Goal: Task Accomplishment & Management: Complete application form

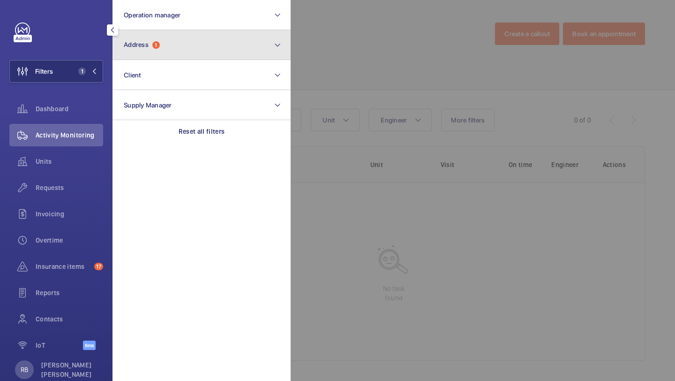
click at [156, 43] on span "1" at bounding box center [156, 45] width 8 height 8
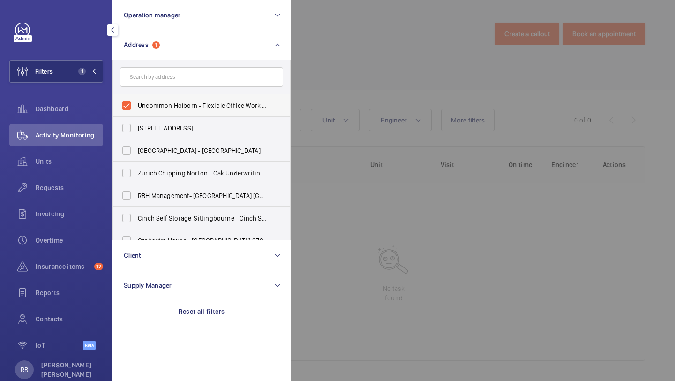
click at [146, 96] on label "Uncommon Holborn - Flexible Office Work Space, [GEOGRAPHIC_DATA] 6DF" at bounding box center [194, 105] width 163 height 23
click at [136, 96] on input "Uncommon Holborn - Flexible Office Work Space, [GEOGRAPHIC_DATA] 6DF" at bounding box center [126, 105] width 19 height 19
checkbox input "false"
click at [152, 79] on input "text" at bounding box center [201, 77] width 163 height 20
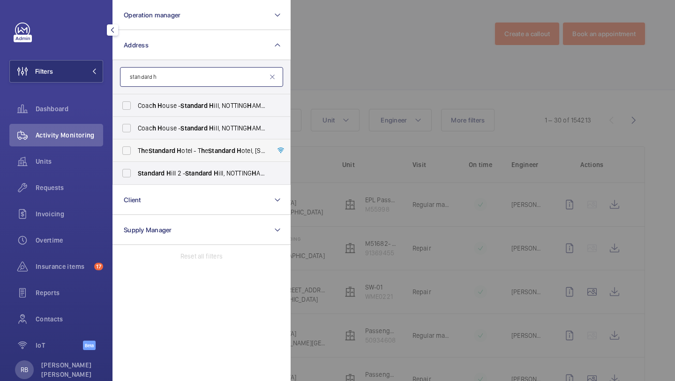
type input "standard h"
click at [153, 153] on span "Standard" at bounding box center [162, 151] width 27 height 8
click at [136, 153] on input "T h e Standard H otel - T h e Standard H otel, [STREET_ADDRESS]" at bounding box center [126, 150] width 19 height 19
checkbox input "true"
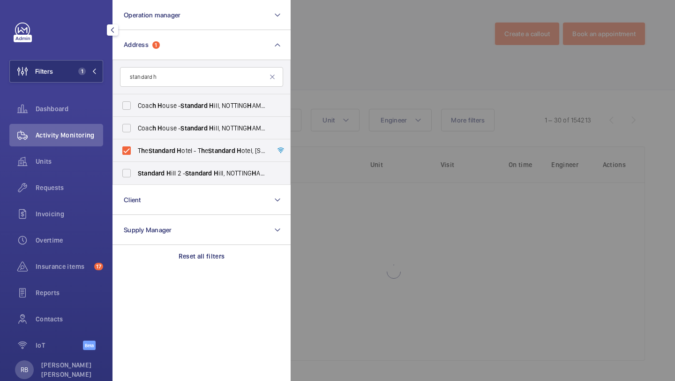
click at [331, 88] on div at bounding box center [628, 190] width 675 height 381
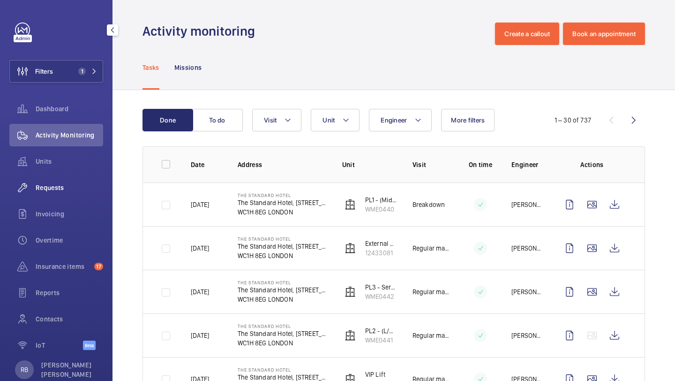
click at [36, 186] on span "Requests" at bounding box center [70, 187] width 68 height 9
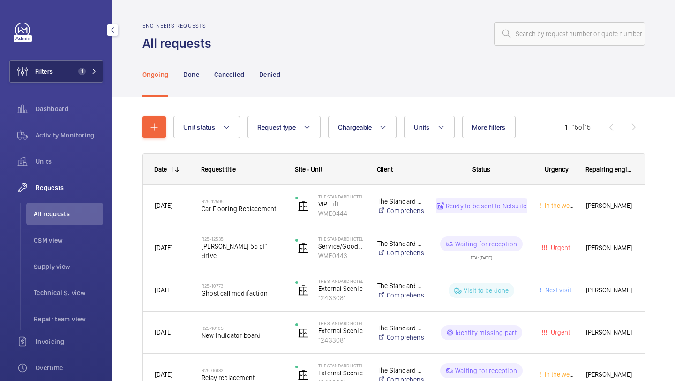
click at [60, 72] on button "Filters 1" at bounding box center [56, 71] width 94 height 23
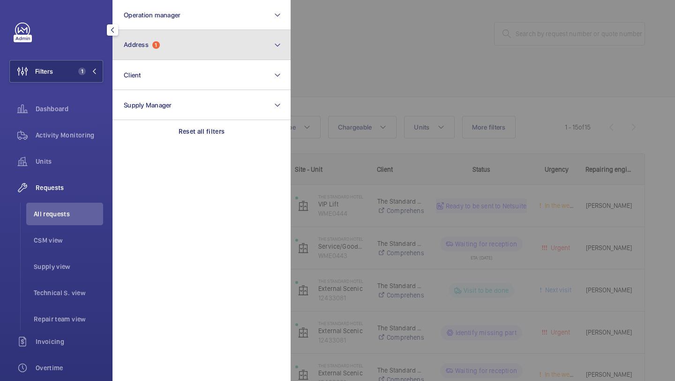
click at [152, 42] on span "Address 1" at bounding box center [142, 45] width 36 height 8
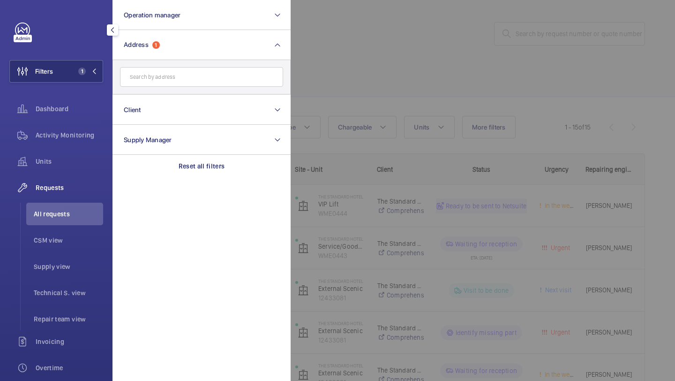
click at [168, 77] on input "text" at bounding box center [201, 77] width 163 height 20
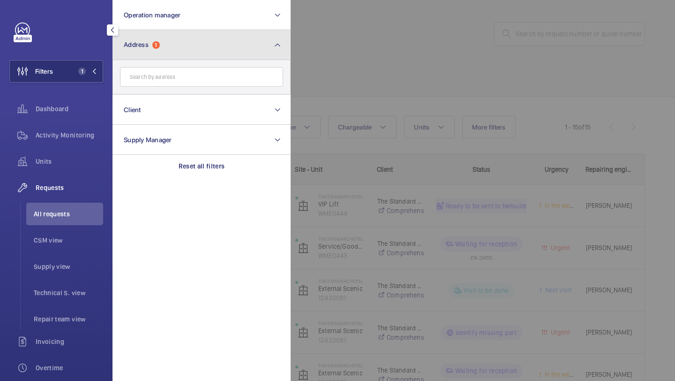
click at [190, 41] on button "Address 1" at bounding box center [202, 45] width 178 height 30
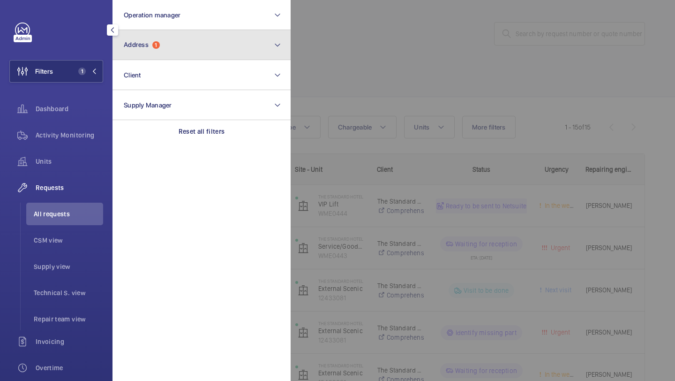
click at [196, 40] on button "Address 1" at bounding box center [202, 45] width 178 height 30
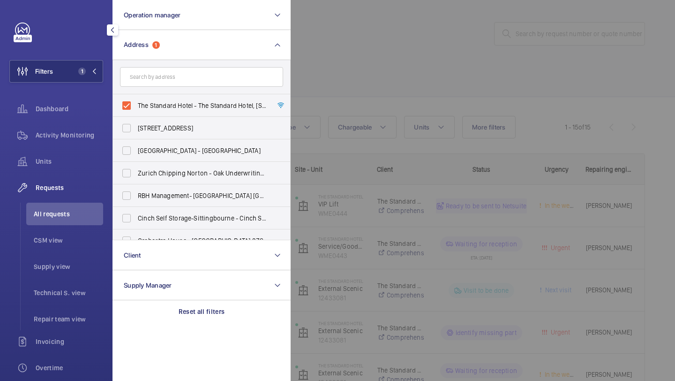
click at [302, 50] on div at bounding box center [628, 190] width 675 height 381
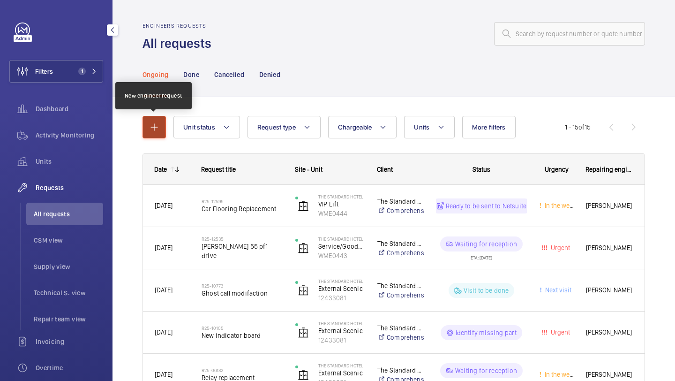
click at [157, 118] on button "button" at bounding box center [154, 127] width 23 height 23
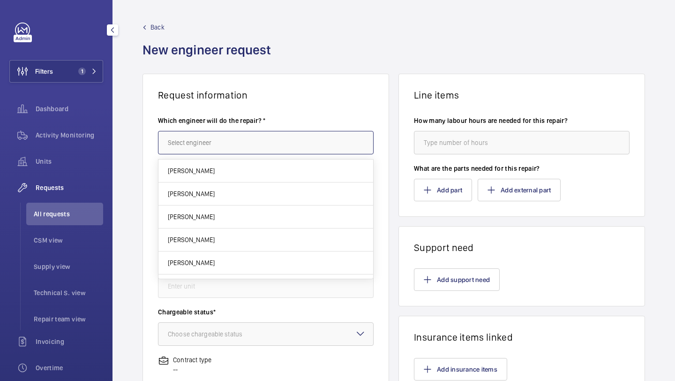
click at [206, 143] on input "text" at bounding box center [266, 142] width 216 height 23
click at [217, 150] on input "nobu" at bounding box center [266, 142] width 216 height 23
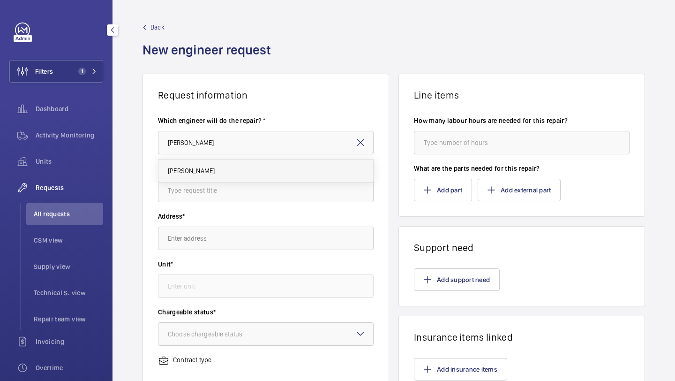
click at [203, 175] on mat-option "[PERSON_NAME]" at bounding box center [265, 170] width 215 height 23
type input "[PERSON_NAME]"
click at [199, 204] on div "Request title*" at bounding box center [266, 188] width 216 height 48
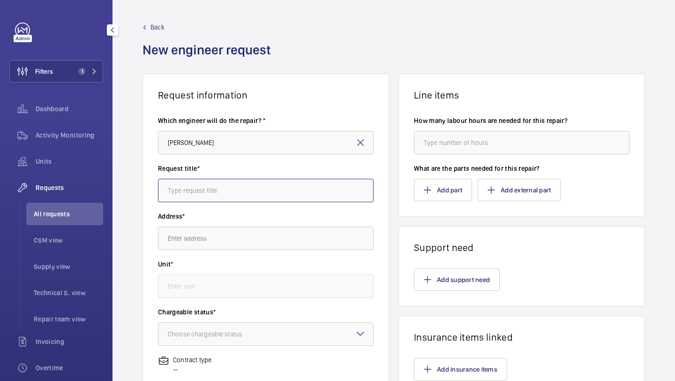
click at [205, 193] on input "text" at bounding box center [266, 190] width 216 height 23
click at [248, 187] on input "Remove and repair counterwight diverter." at bounding box center [266, 190] width 216 height 23
click at [306, 190] on input "Remove and repair counterweight diverter." at bounding box center [266, 190] width 216 height 23
type input "Remove and repair counterweight diverter"
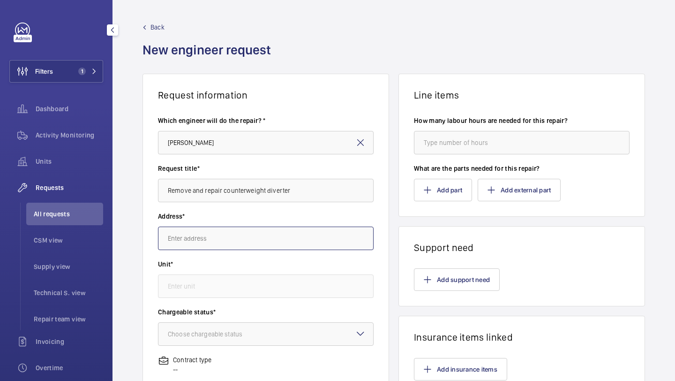
click at [193, 242] on input "text" at bounding box center [266, 237] width 216 height 23
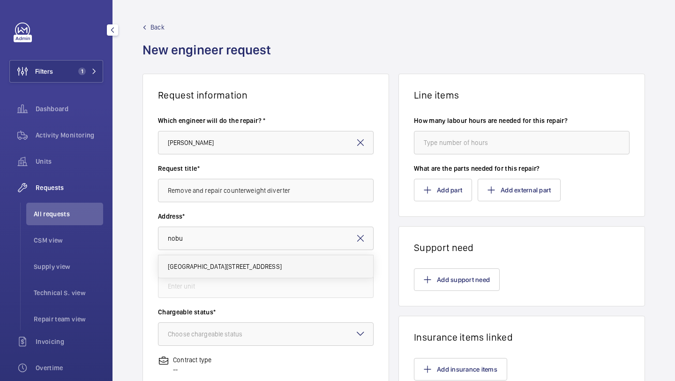
click at [218, 267] on span "[GEOGRAPHIC_DATA][STREET_ADDRESS]" at bounding box center [225, 266] width 114 height 9
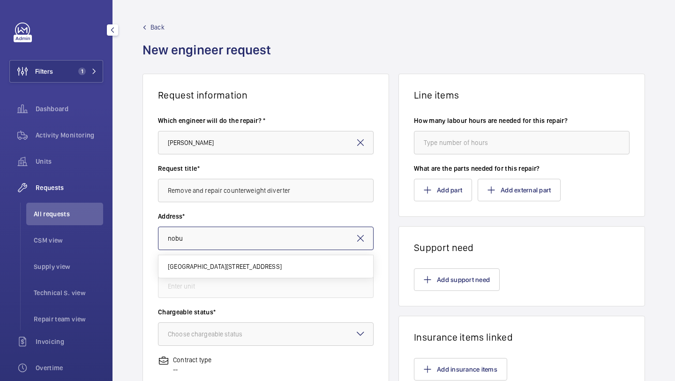
type input "[GEOGRAPHIC_DATA][STREET_ADDRESS]"
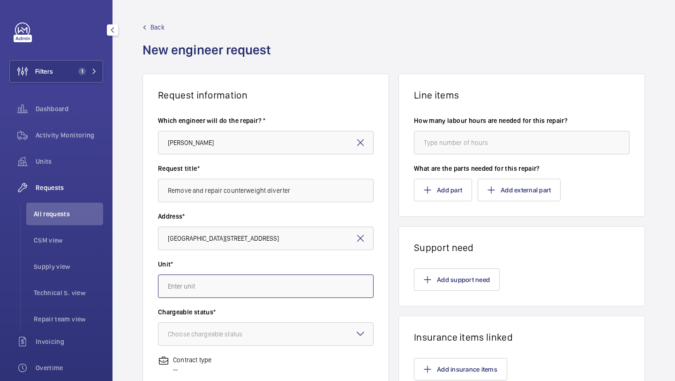
click at [214, 288] on input "text" at bounding box center [266, 285] width 216 height 23
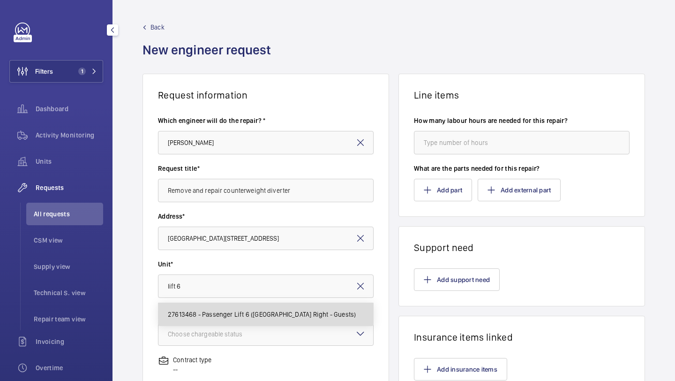
click at [224, 311] on span "27613468 - Passenger Lift 6 ([GEOGRAPHIC_DATA] Right - Guests)" at bounding box center [262, 313] width 188 height 9
type input "27613468 - Passenger Lift 6 ([GEOGRAPHIC_DATA] Right - Guests)"
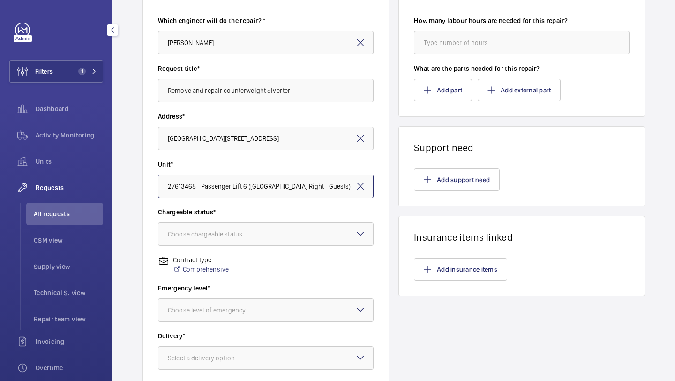
scroll to position [101, 0]
click at [260, 216] on wm-front-input-dropdown "Chargeable status* Choose chargeable status" at bounding box center [266, 225] width 216 height 38
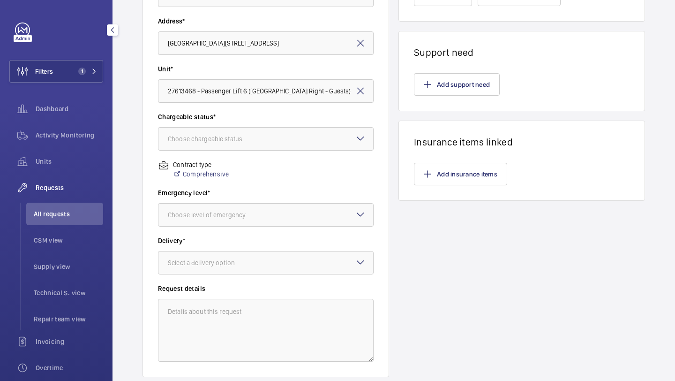
scroll to position [201, 0]
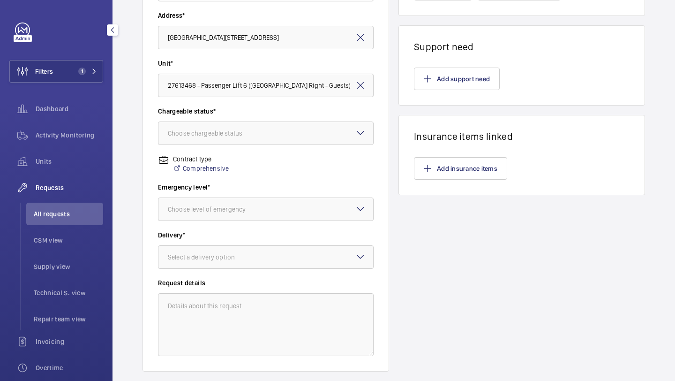
click at [294, 226] on div "Emergency level* Choose level of emergency" at bounding box center [266, 206] width 216 height 48
click at [294, 218] on div at bounding box center [265, 209] width 215 height 23
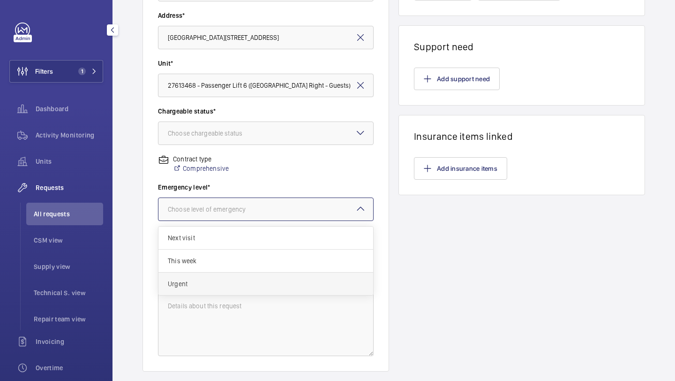
click at [254, 273] on div "Urgent" at bounding box center [265, 283] width 215 height 23
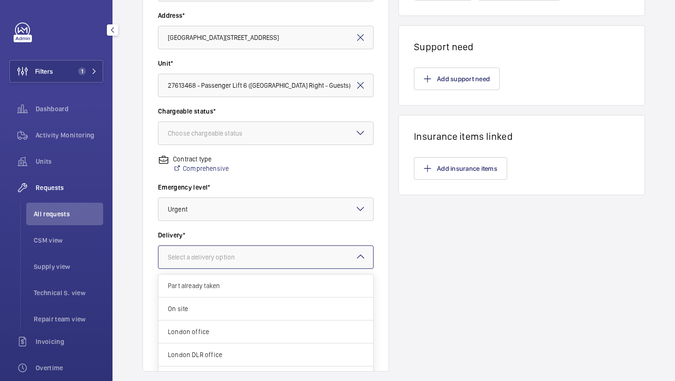
click at [262, 256] on div at bounding box center [265, 257] width 215 height 23
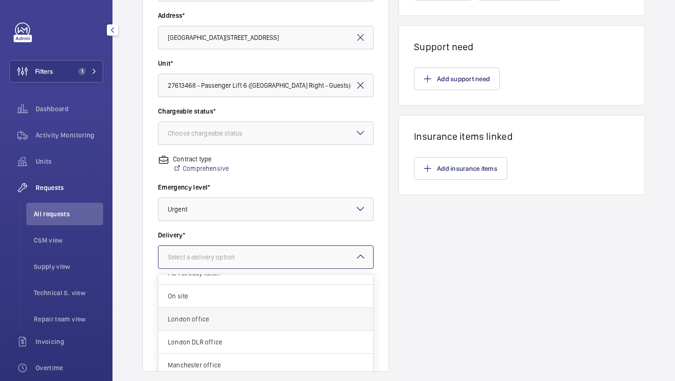
scroll to position [34, 0]
click at [231, 360] on div "Specified in comment" at bounding box center [265, 366] width 215 height 23
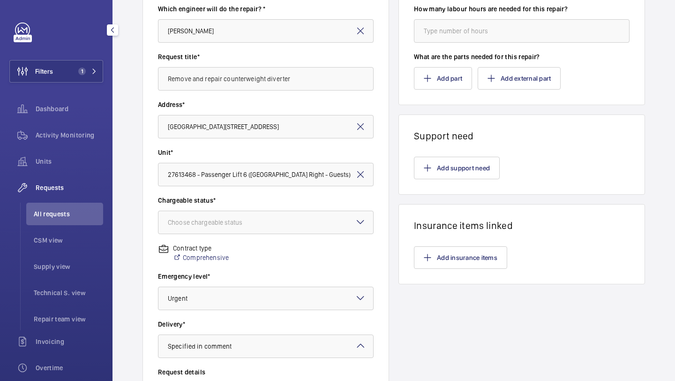
scroll to position [93, 0]
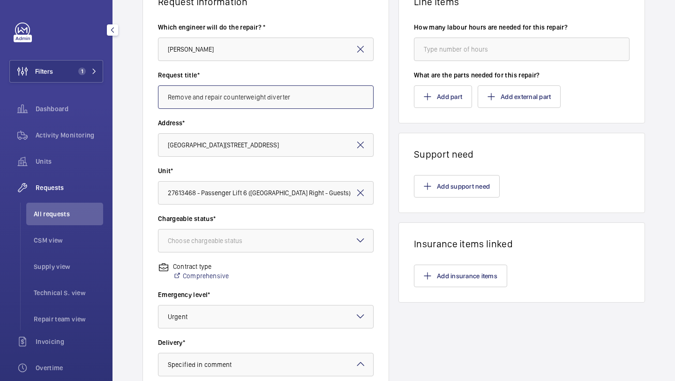
click at [240, 95] on input "Remove and repair counterweight diverter" at bounding box center [266, 96] width 216 height 23
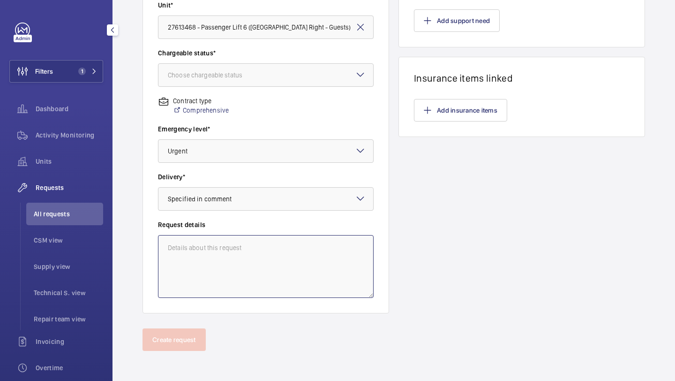
click at [218, 274] on textarea at bounding box center [266, 266] width 216 height 63
paste textarea "Remove and repair counterweight diverter"
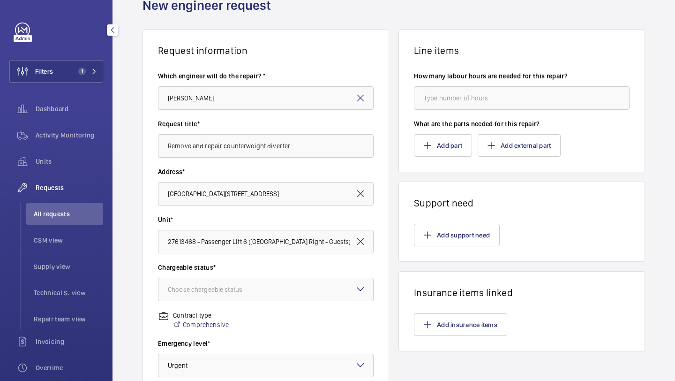
scroll to position [41, 0]
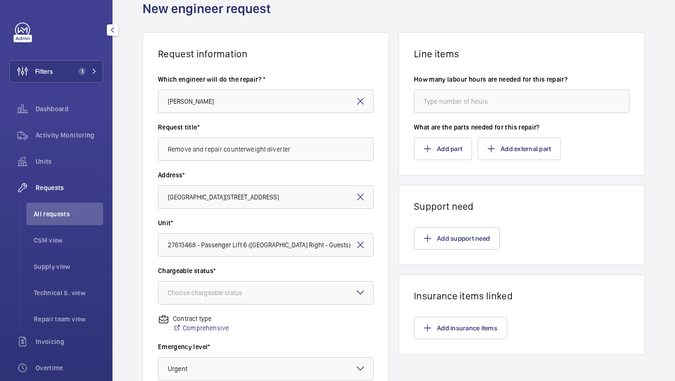
type textarea "Remove and repair counterweight diverter"
click at [447, 109] on input "number" at bounding box center [522, 101] width 216 height 23
type input "8"
click at [455, 232] on button "Add support need" at bounding box center [457, 238] width 86 height 23
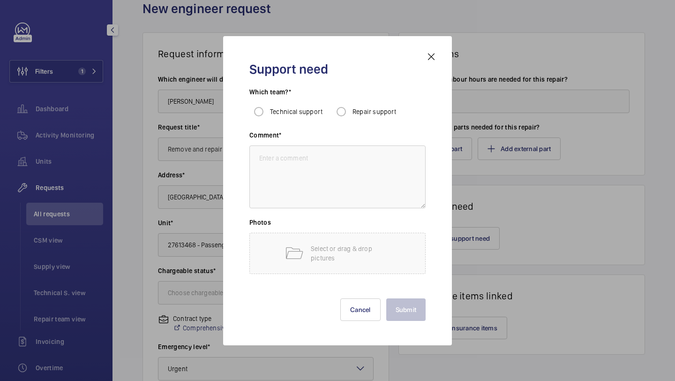
click at [351, 126] on div "Which team?* Technical support Repair support" at bounding box center [337, 108] width 176 height 43
click at [344, 115] on input "Repair support" at bounding box center [341, 111] width 19 height 19
radio input "true"
click at [344, 154] on textarea at bounding box center [337, 176] width 176 height 63
paste textarea "Remove and repair counterweight diverter"
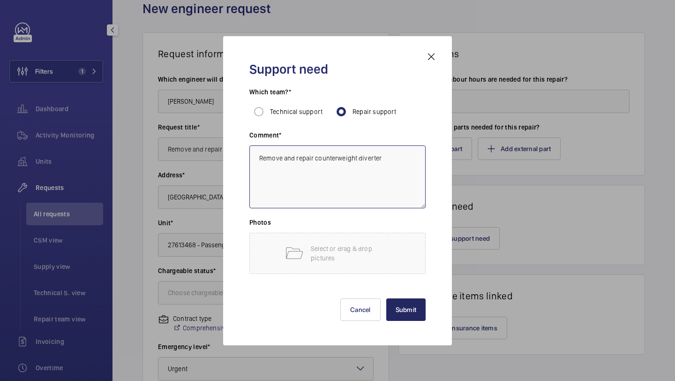
type textarea "Remove and repair counterweight diverter"
click at [403, 302] on button "Submit" at bounding box center [406, 309] width 40 height 23
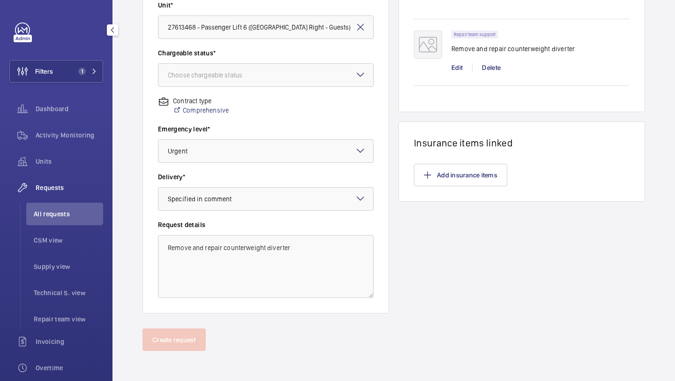
scroll to position [55, 0]
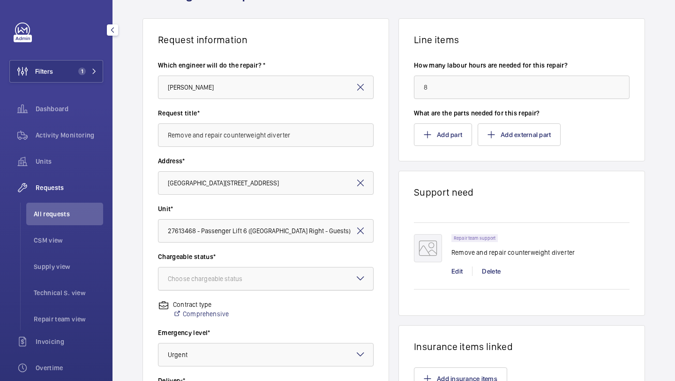
click at [244, 279] on div "Choose chargeable status" at bounding box center [217, 278] width 98 height 9
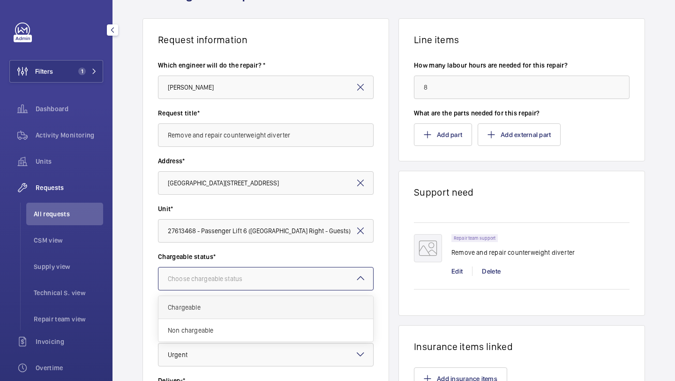
click at [236, 296] on div "Chargeable" at bounding box center [265, 307] width 215 height 23
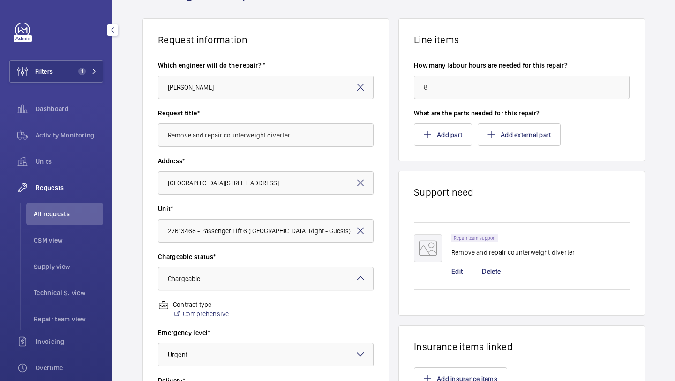
scroll to position [259, 0]
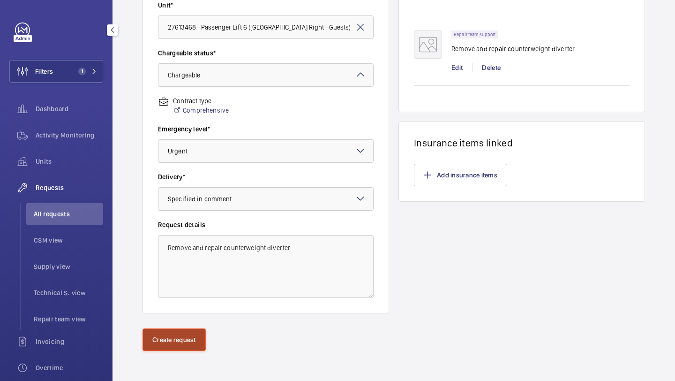
click at [177, 345] on button "Create request" at bounding box center [174, 339] width 63 height 23
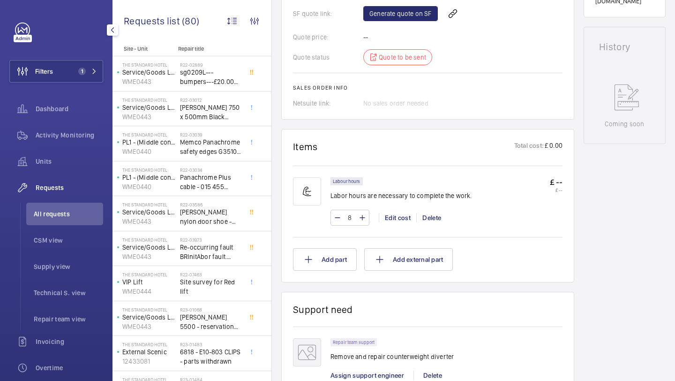
scroll to position [287, 0]
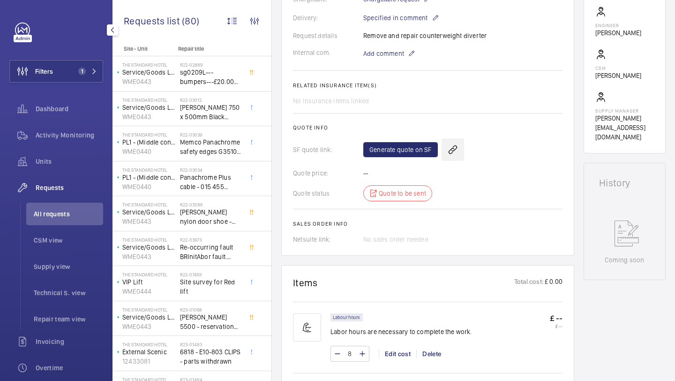
click at [451, 152] on wm-front-icon-button at bounding box center [453, 149] width 23 height 23
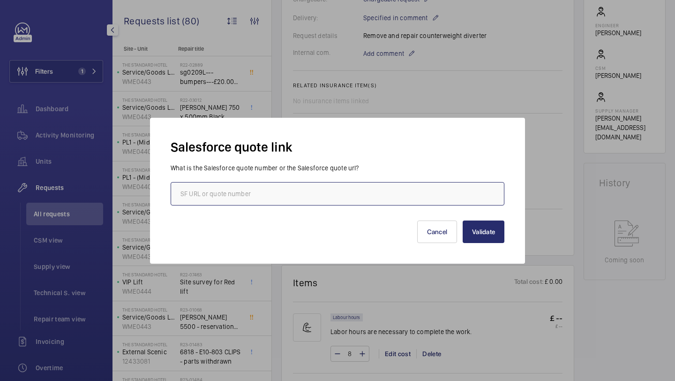
click at [369, 195] on input "text" at bounding box center [338, 193] width 334 height 23
paste input "00022126"
type input "00022126"
click at [503, 237] on button "Validate" at bounding box center [484, 231] width 42 height 23
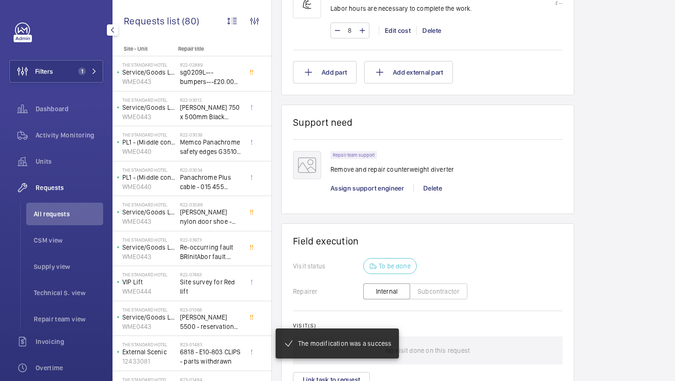
scroll to position [747, 0]
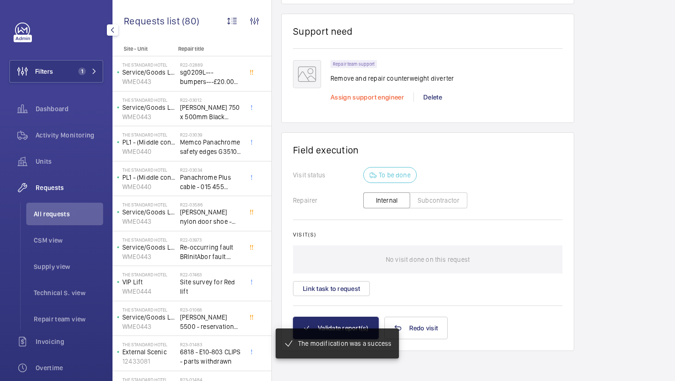
click at [363, 97] on span "Assign support engineer" at bounding box center [368, 97] width 74 height 8
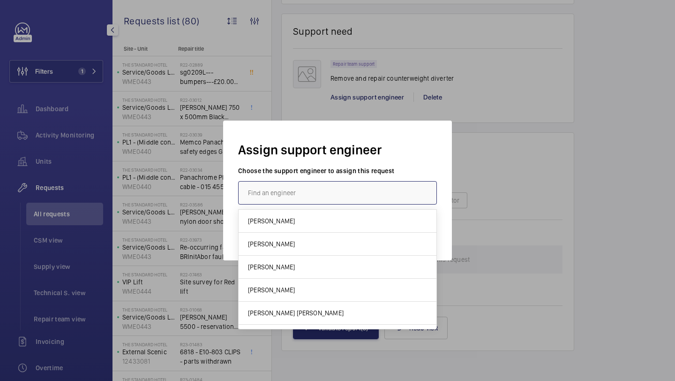
click at [287, 195] on input "text" at bounding box center [337, 192] width 199 height 23
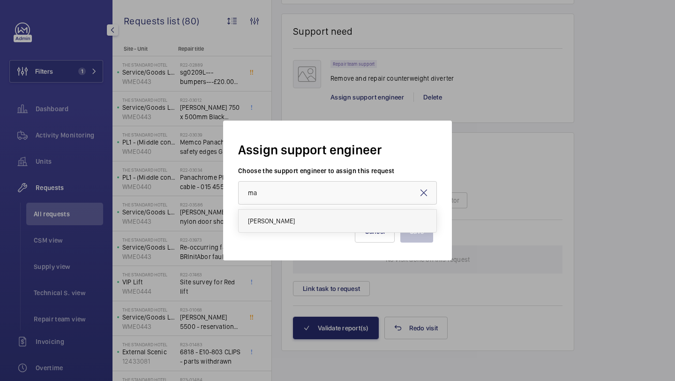
click at [287, 229] on mat-option "[PERSON_NAME]" at bounding box center [338, 221] width 198 height 23
type input "[PERSON_NAME]"
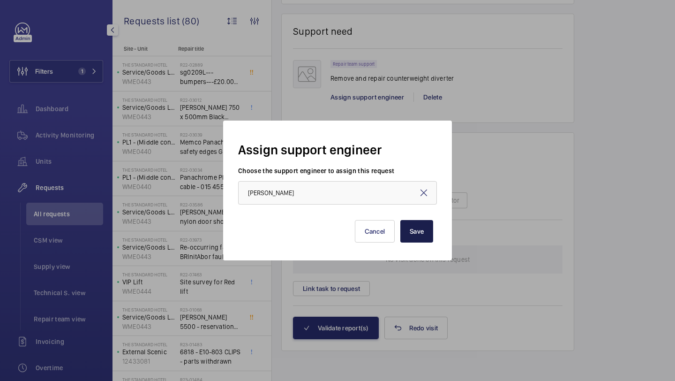
click at [406, 235] on button "Save" at bounding box center [416, 231] width 33 height 23
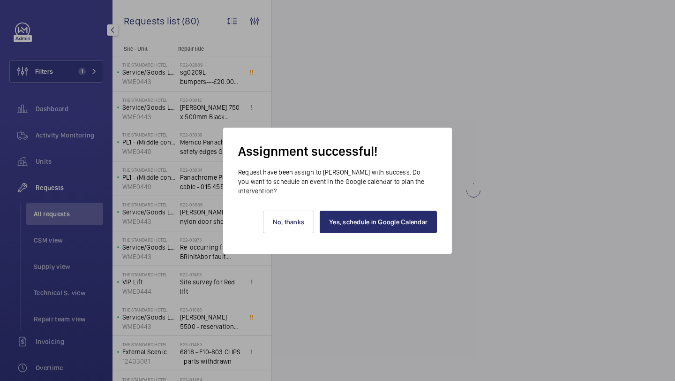
click at [360, 209] on div "Yes, schedule in Google Calendar No, thanks" at bounding box center [337, 215] width 199 height 38
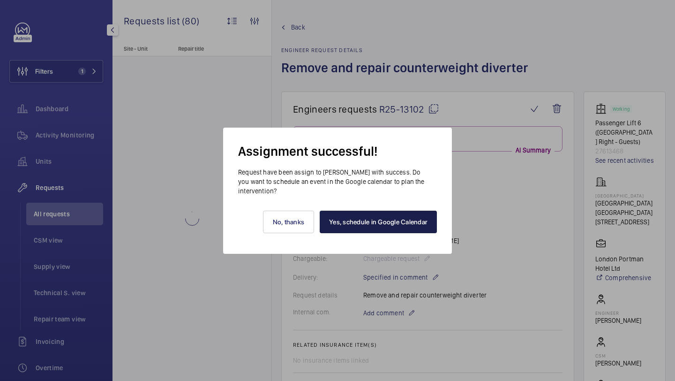
click at [359, 218] on link "Yes, schedule in Google Calendar" at bounding box center [378, 222] width 117 height 23
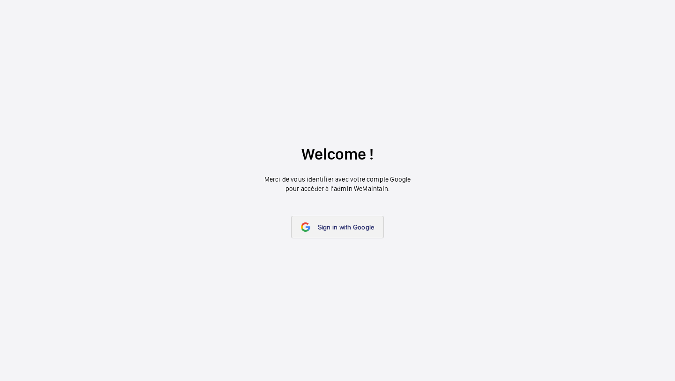
click at [362, 217] on link "Sign in with Google" at bounding box center [337, 227] width 93 height 23
click at [357, 222] on link "Sign in with Google" at bounding box center [337, 227] width 93 height 23
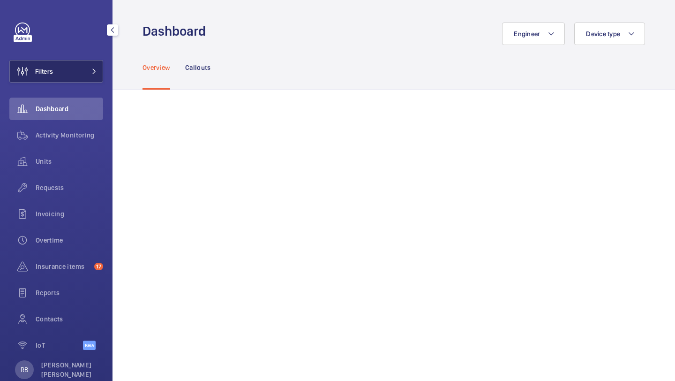
click at [83, 78] on button "Filters" at bounding box center [56, 71] width 94 height 23
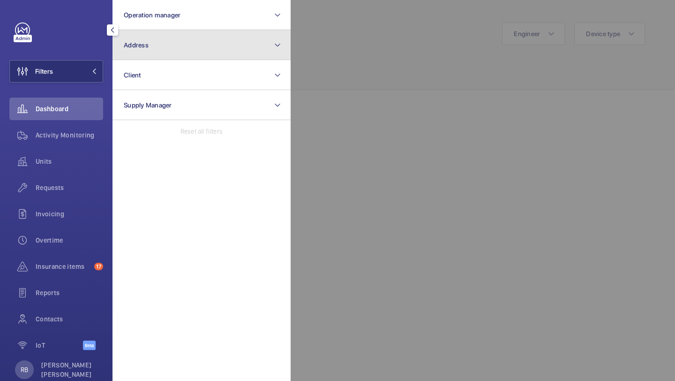
click at [156, 38] on button "Address" at bounding box center [202, 45] width 178 height 30
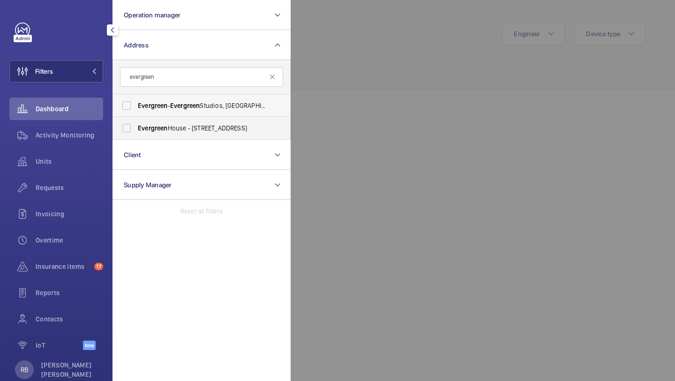
type input "evergreen"
click at [192, 112] on label "Evergreen - Evergreen Studios, RICHMOND TW9 1QH" at bounding box center [194, 105] width 163 height 23
click at [136, 112] on input "Evergreen - Evergreen Studios, RICHMOND TW9 1QH" at bounding box center [126, 105] width 19 height 19
checkbox input "true"
click at [173, 137] on label "Evergreen House - 160 Euston Rd, LONDON NW1 2DX" at bounding box center [194, 128] width 163 height 23
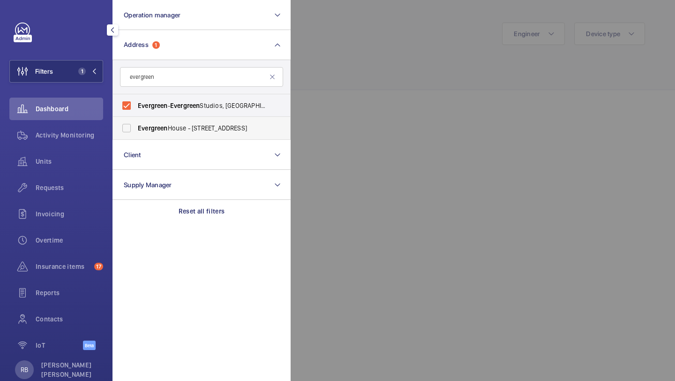
click at [136, 137] on input "Evergreen House - 160 Euston Rd, LONDON NW1 2DX" at bounding box center [126, 128] width 19 height 19
checkbox input "true"
click at [330, 91] on div at bounding box center [628, 190] width 675 height 381
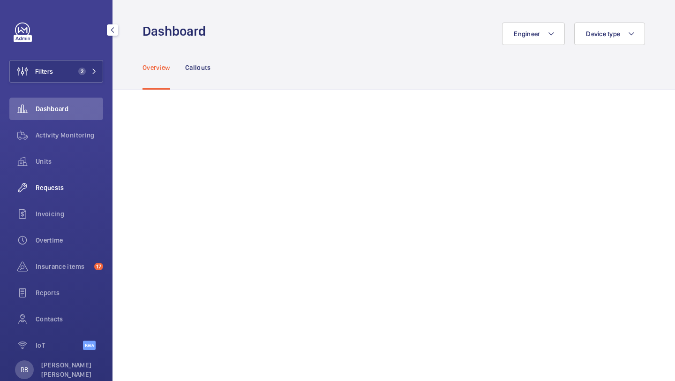
click at [53, 194] on div "Requests" at bounding box center [56, 187] width 94 height 23
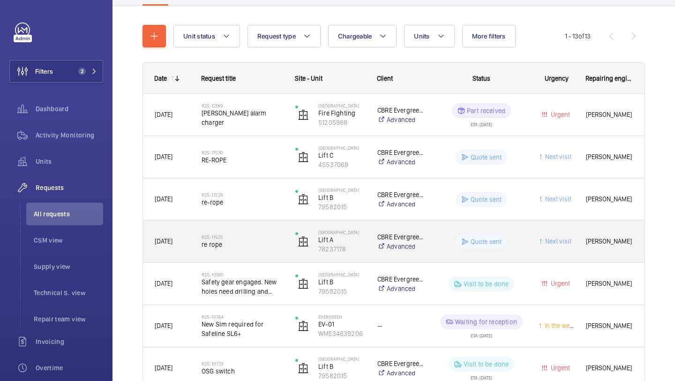
scroll to position [95, 0]
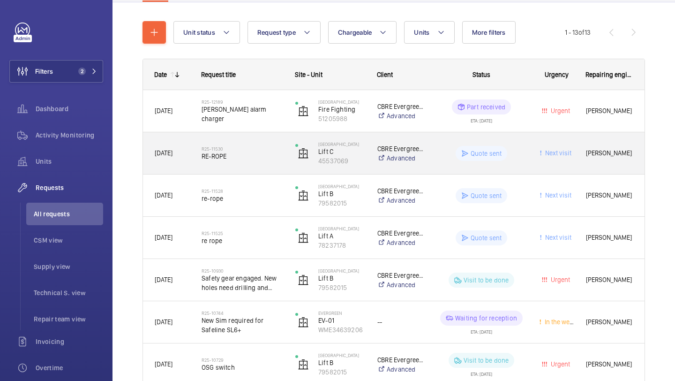
click at [242, 161] on div "R25-11530 RE-ROPE" at bounding box center [243, 153] width 82 height 27
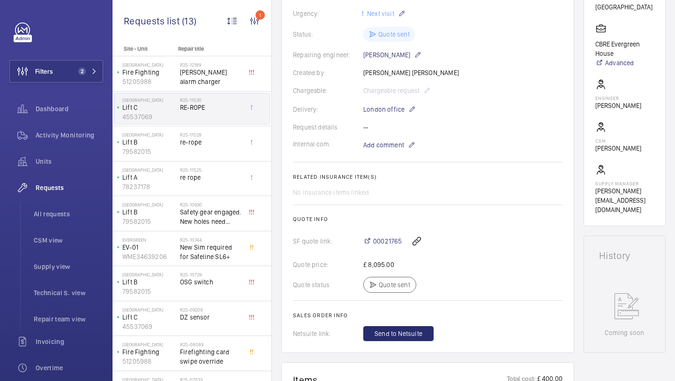
scroll to position [205, 0]
